Goal: Transaction & Acquisition: Purchase product/service

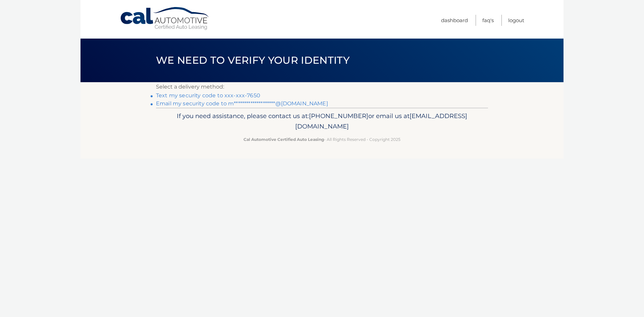
click at [189, 97] on link "Text my security code to xxx-xxx-7650" at bounding box center [208, 95] width 104 height 6
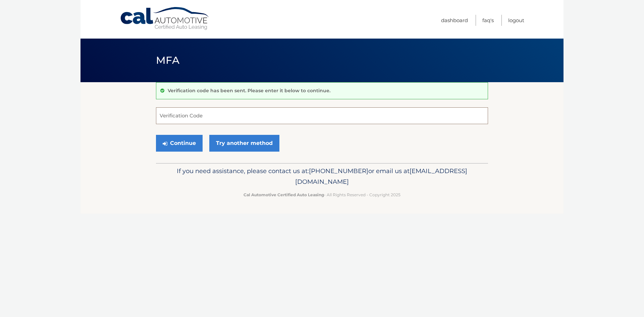
click at [202, 113] on input "Verification Code" at bounding box center [322, 115] width 332 height 17
click at [202, 114] on input "Verification Code" at bounding box center [322, 115] width 332 height 17
type input "634452"
click at [156, 135] on button "Continue" at bounding box center [179, 143] width 47 height 17
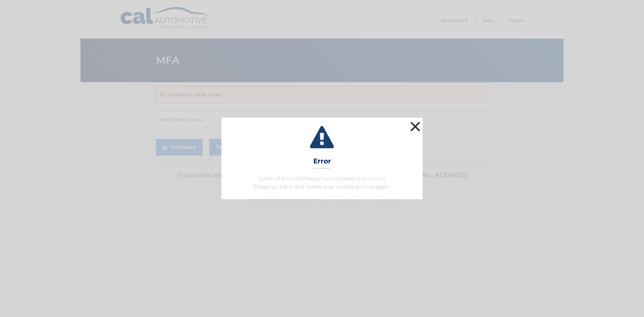
click at [418, 129] on button "×" at bounding box center [415, 126] width 13 height 13
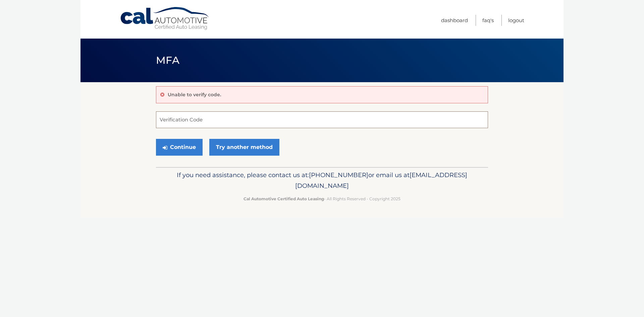
click at [224, 123] on input "Verification Code" at bounding box center [322, 119] width 332 height 17
type input "746578"
click at [156, 139] on button "Continue" at bounding box center [179, 147] width 47 height 17
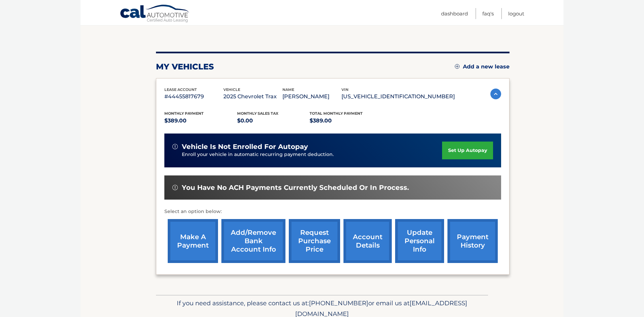
scroll to position [60, 0]
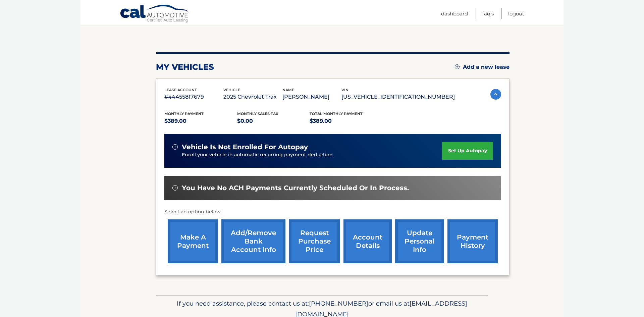
click at [197, 244] on link "make a payment" at bounding box center [193, 241] width 50 height 44
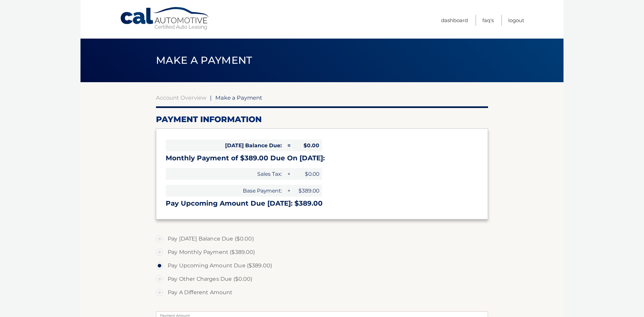
select select "NmVjOTI5NjYtYTU5Ni00ZjUwLTg5NjQtODU0NDdjNTMwYzdl"
click at [159, 253] on label "Pay Monthly Payment ($389.00)" at bounding box center [322, 252] width 332 height 13
click at [159, 253] on input "Pay Monthly Payment ($389.00)" at bounding box center [162, 251] width 7 height 11
radio input "true"
click at [159, 253] on label "Pay Monthly Payment ($389.00)" at bounding box center [322, 252] width 332 height 13
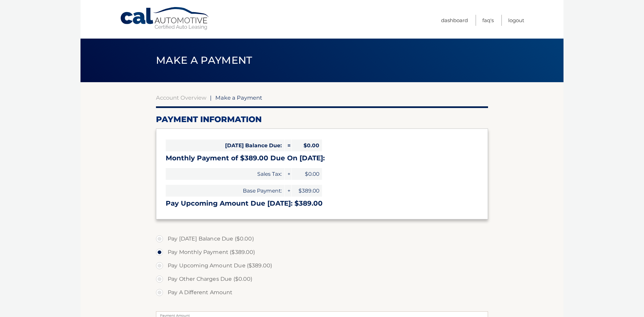
click at [159, 253] on input "Pay Monthly Payment ($389.00)" at bounding box center [162, 251] width 7 height 11
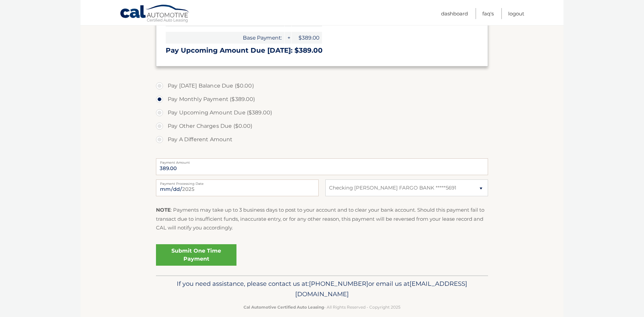
scroll to position [153, 0]
click at [202, 256] on link "Submit One Time Payment" at bounding box center [196, 255] width 81 height 21
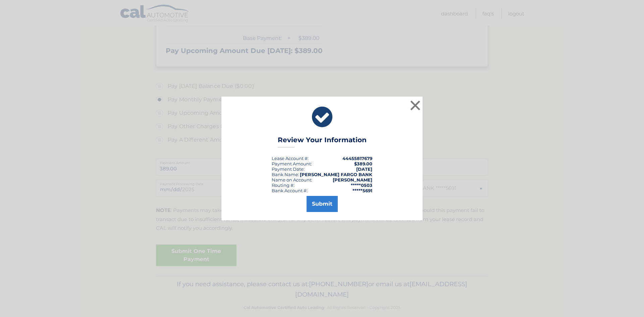
click at [202, 256] on div "× Review Your Information Lease Account #: 44455817679 Payment Amount: $389.00 …" at bounding box center [322, 158] width 644 height 317
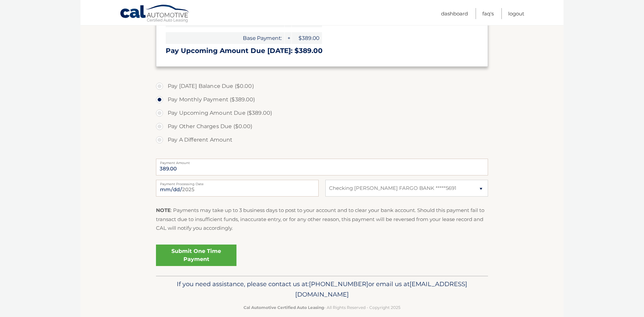
scroll to position [152, 0]
click at [201, 258] on link "Submit One Time Payment" at bounding box center [196, 255] width 81 height 21
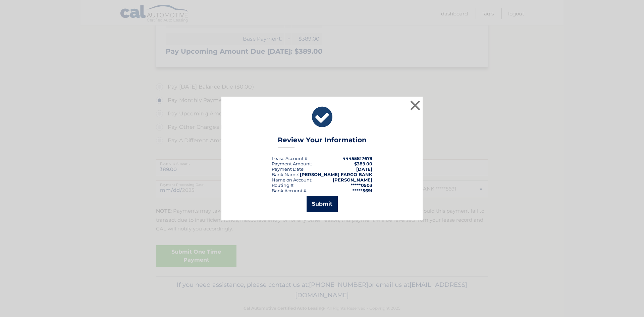
click at [320, 206] on button "Submit" at bounding box center [322, 204] width 31 height 16
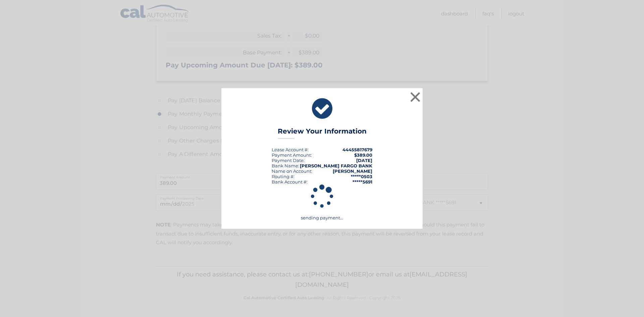
scroll to position [138, 0]
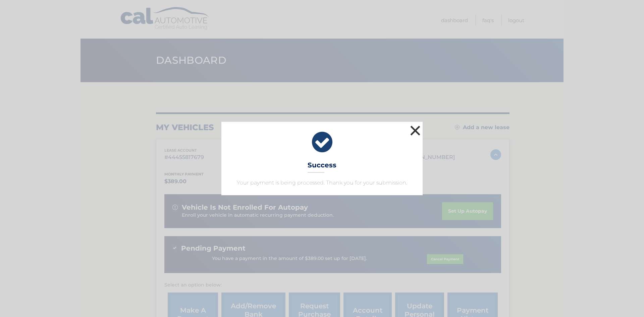
click at [418, 134] on button "×" at bounding box center [415, 130] width 13 height 13
